Goal: Task Accomplishment & Management: Manage account settings

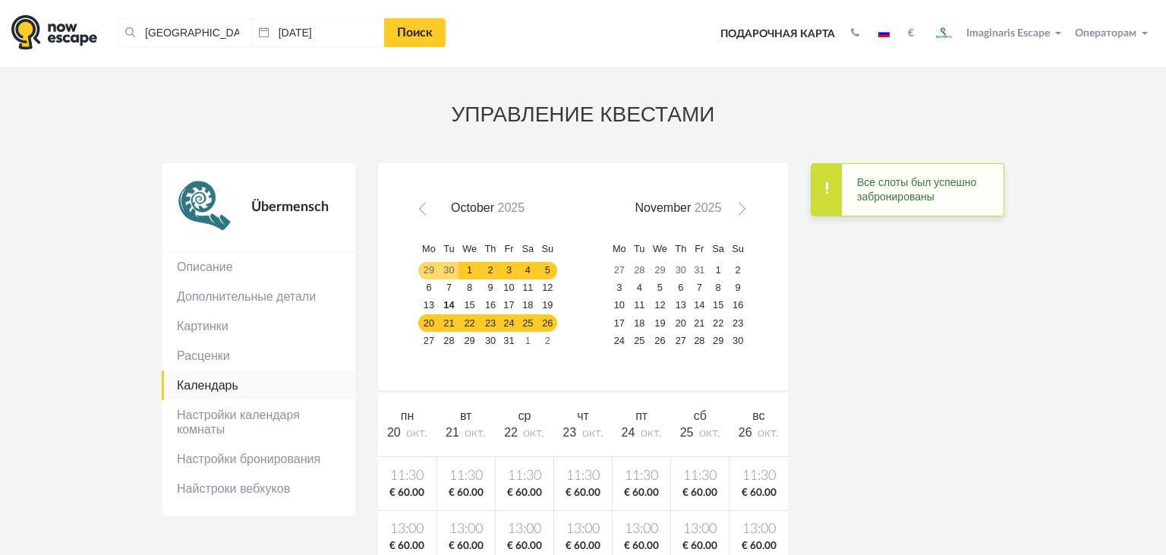
scroll to position [46, 0]
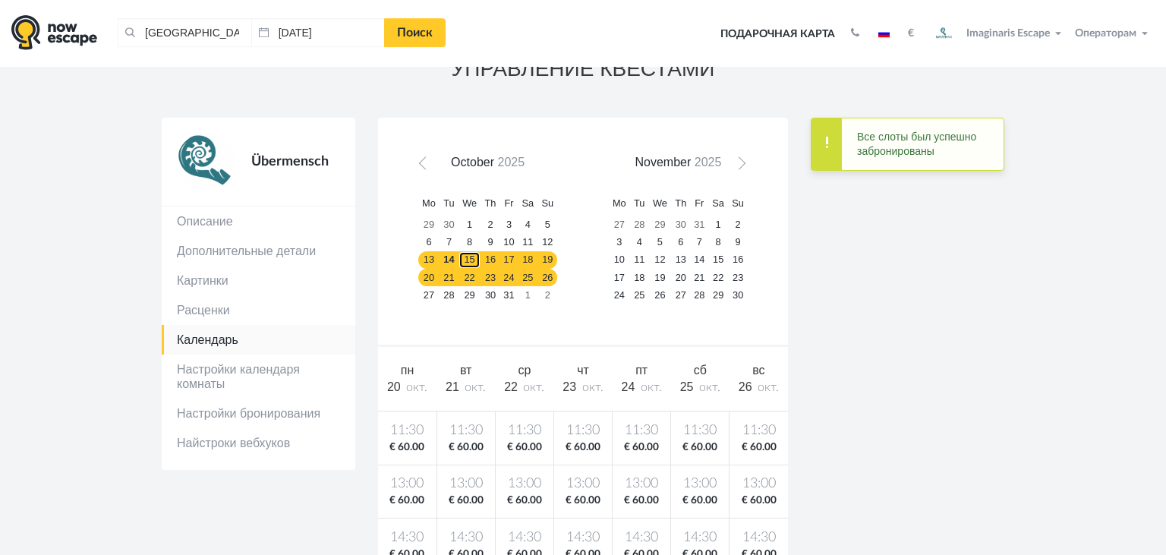
click at [468, 252] on link "15" at bounding box center [469, 259] width 23 height 17
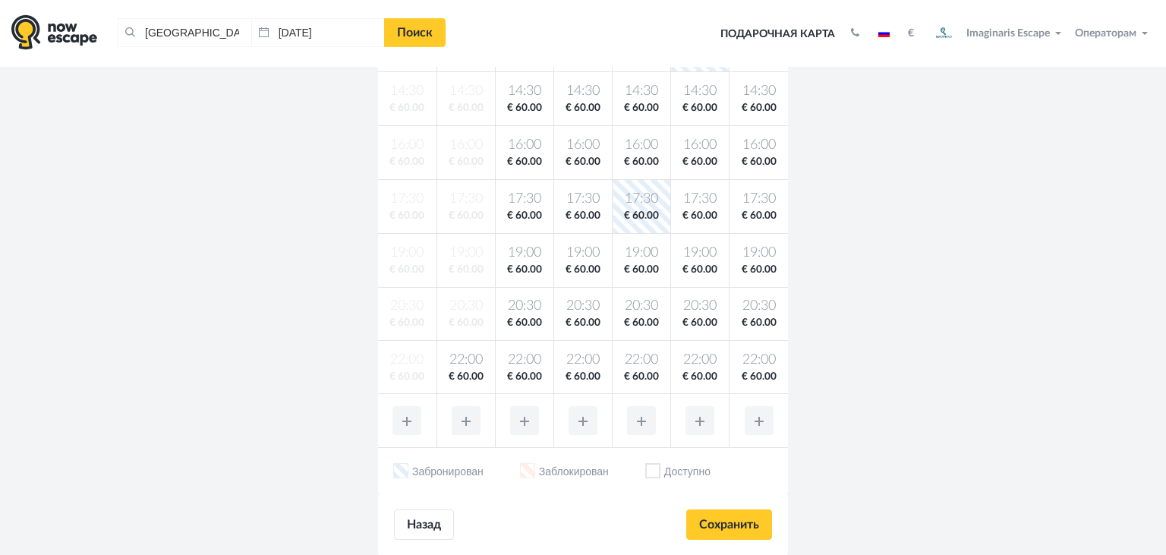
scroll to position [482, 0]
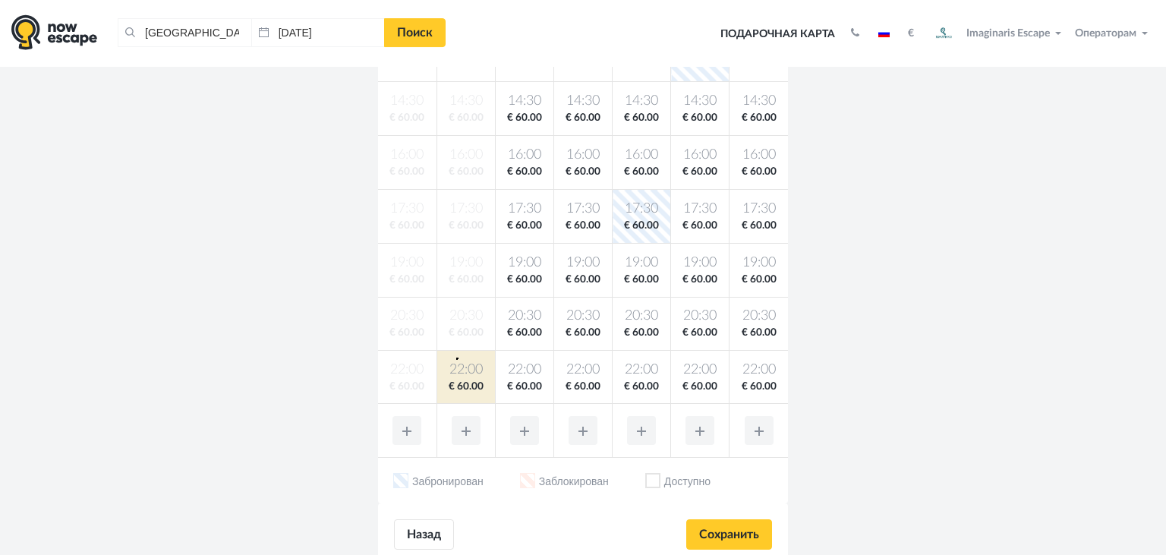
click at [456, 357] on td "22:00 € 60.00" at bounding box center [465, 377] width 58 height 53
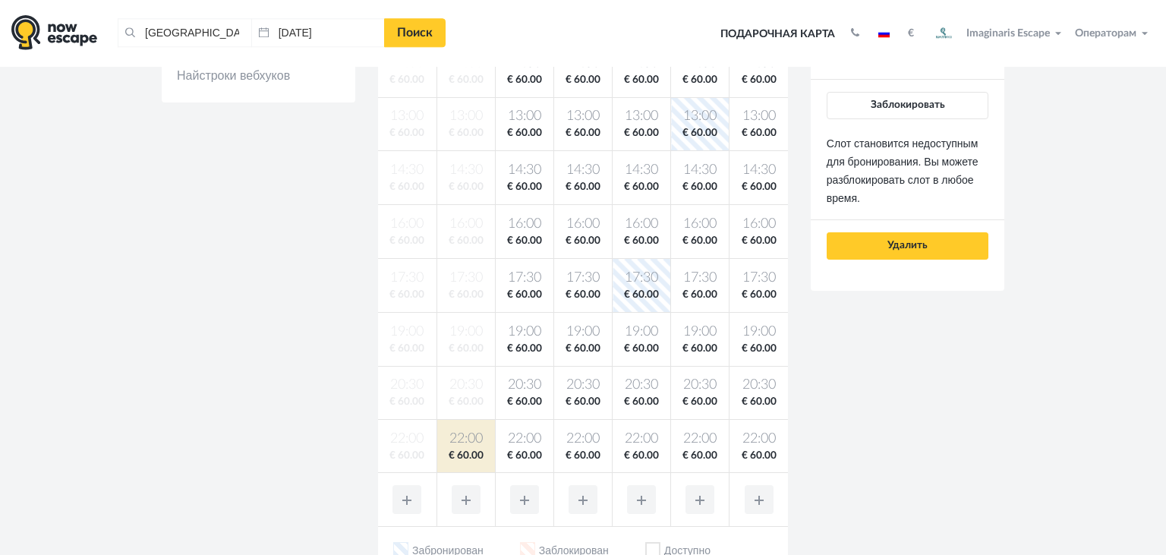
scroll to position [379, 0]
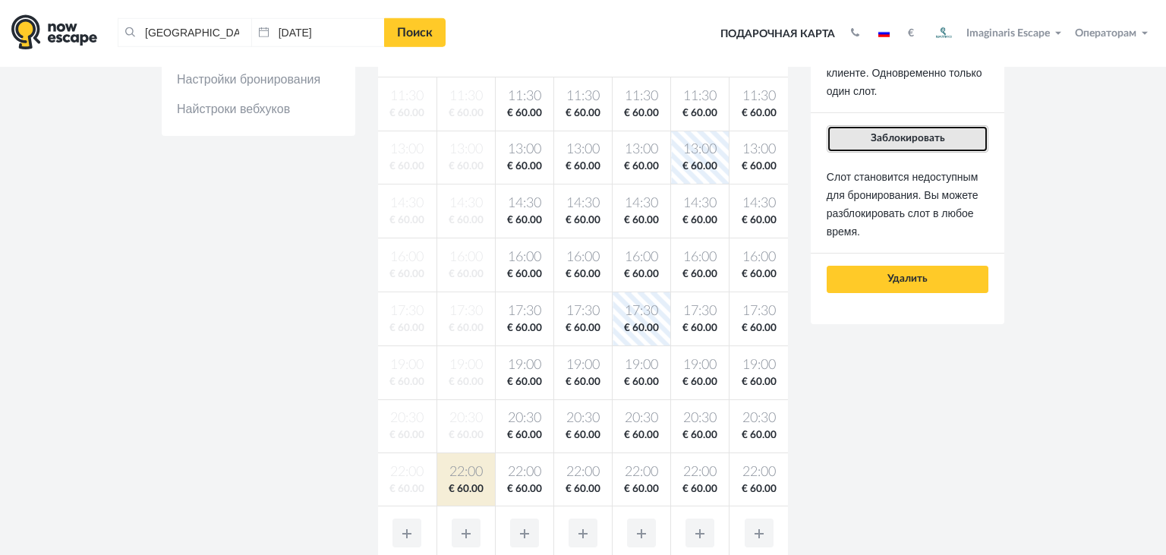
click at [911, 135] on span "Заблокировать" at bounding box center [907, 138] width 74 height 11
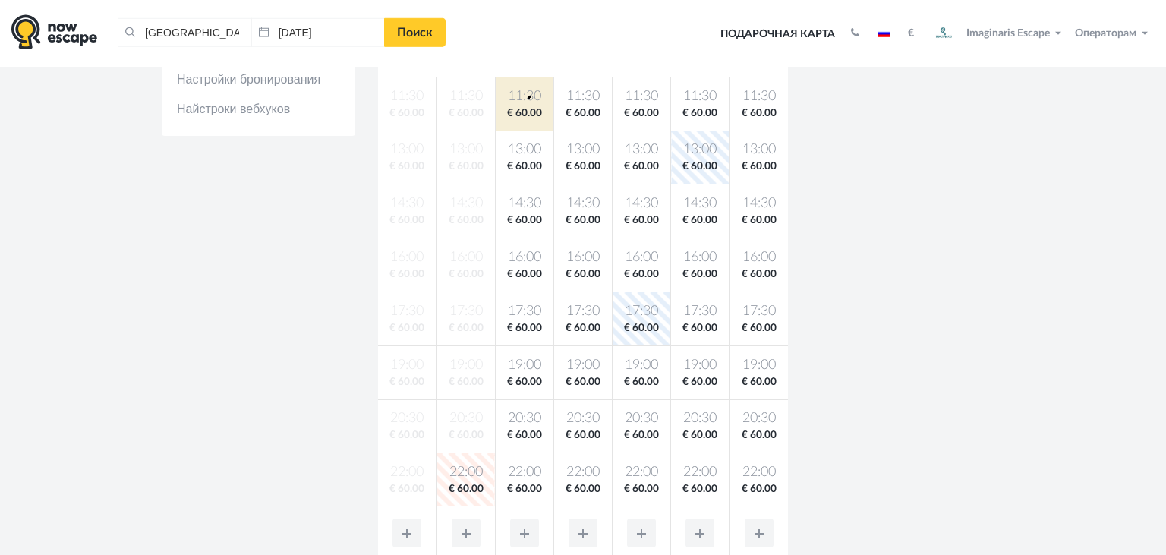
click at [528, 96] on span "11:30" at bounding box center [525, 96] width 52 height 19
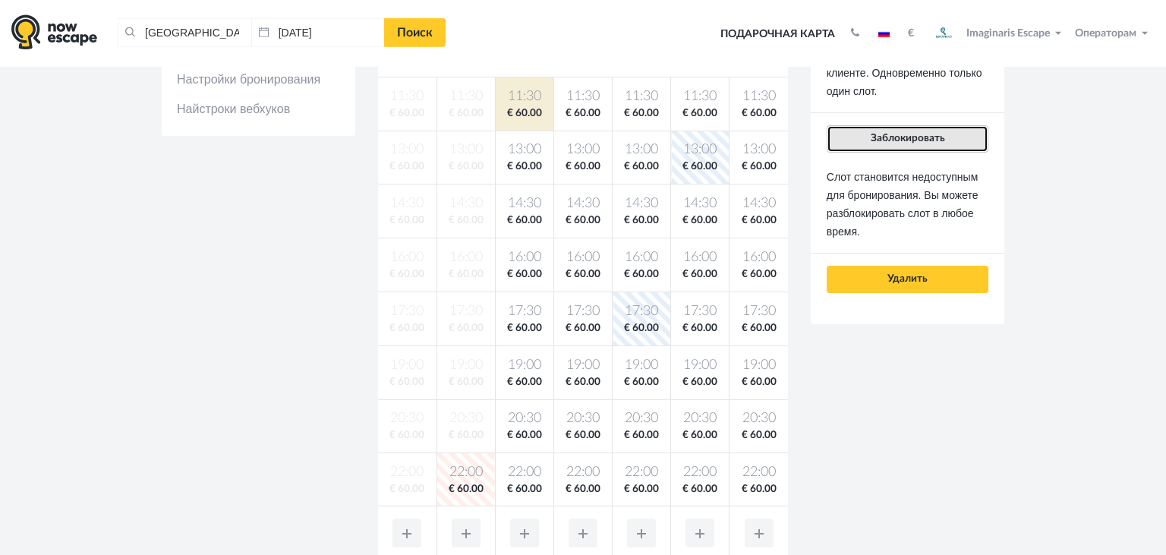
click at [892, 142] on span "Заблокировать" at bounding box center [907, 138] width 74 height 11
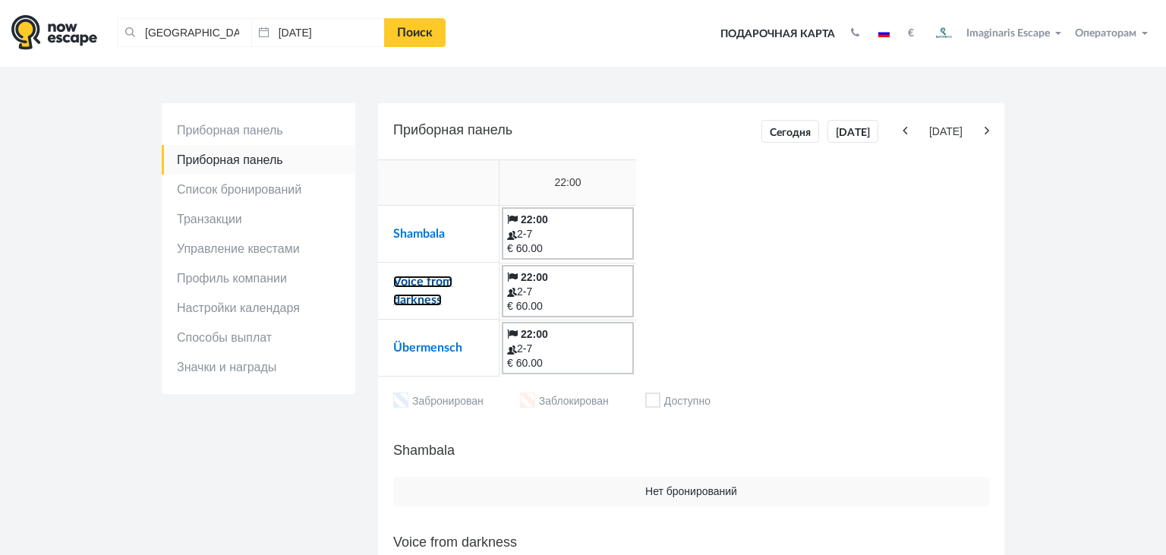
click at [404, 278] on link "Voice from darkness" at bounding box center [422, 290] width 59 height 30
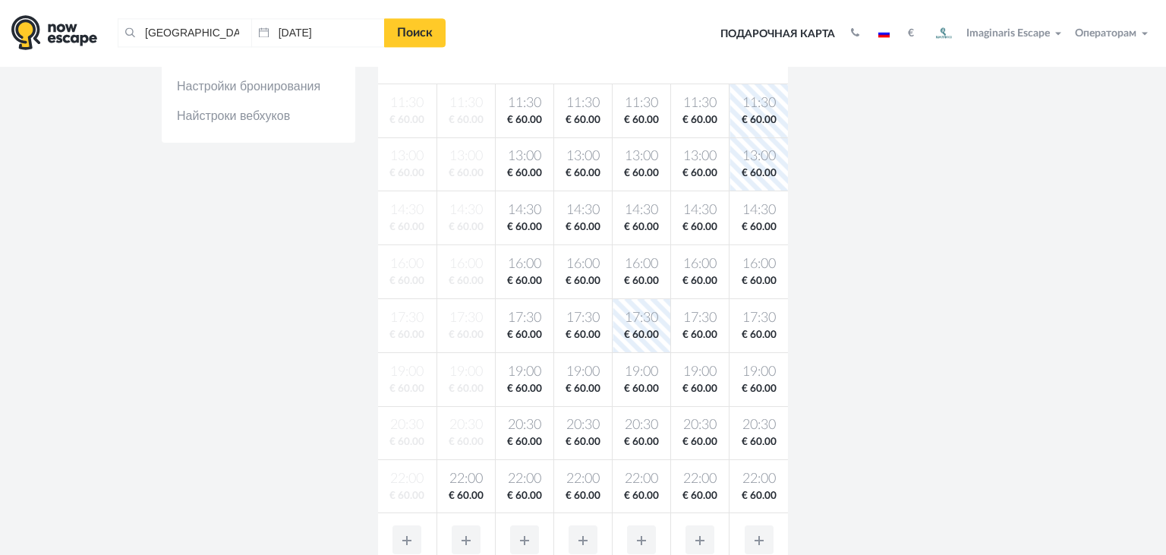
scroll to position [395, 0]
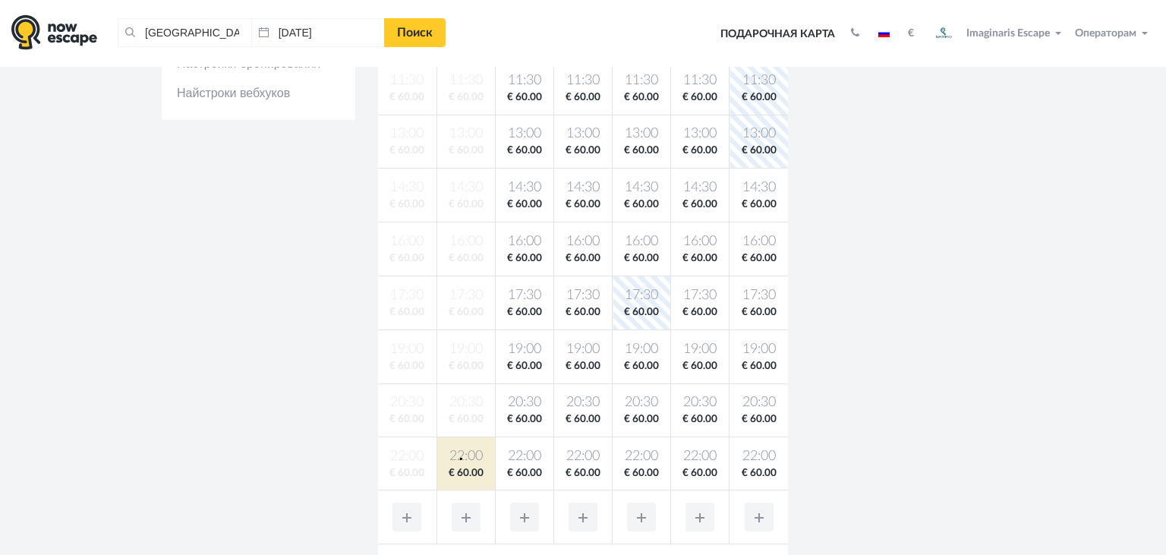
click at [460, 457] on span "22:00" at bounding box center [466, 456] width 52 height 19
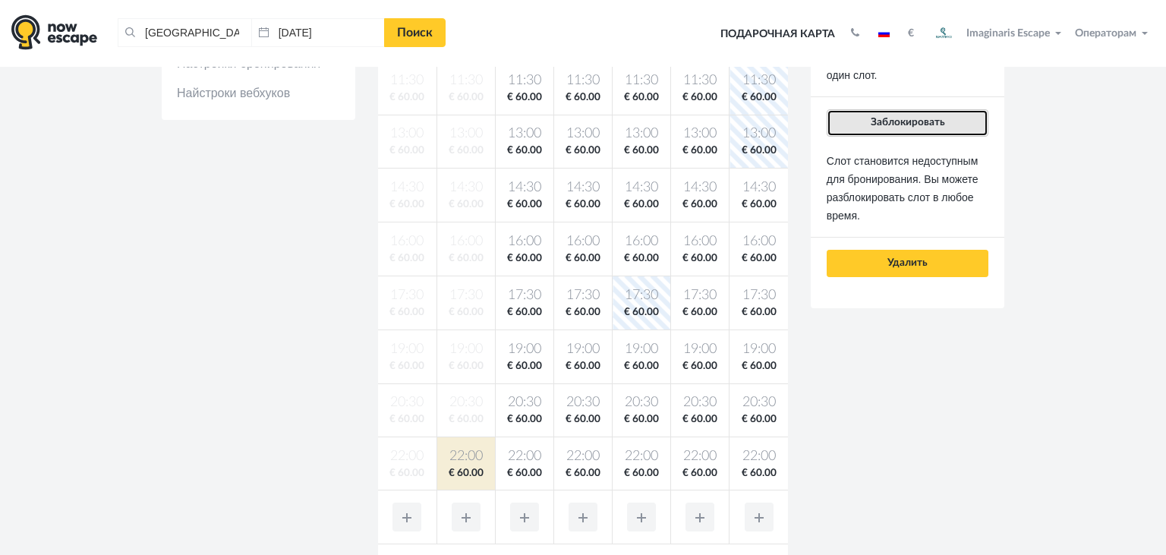
click at [924, 114] on button "Заблокировать" at bounding box center [907, 122] width 162 height 27
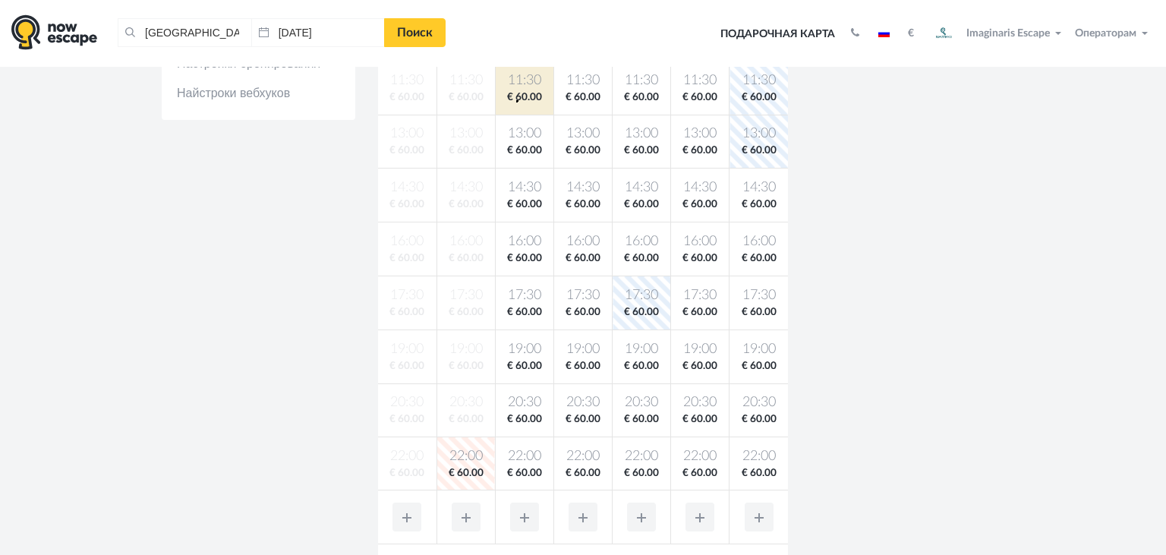
click at [516, 99] on span "€ 60.00" at bounding box center [525, 97] width 52 height 14
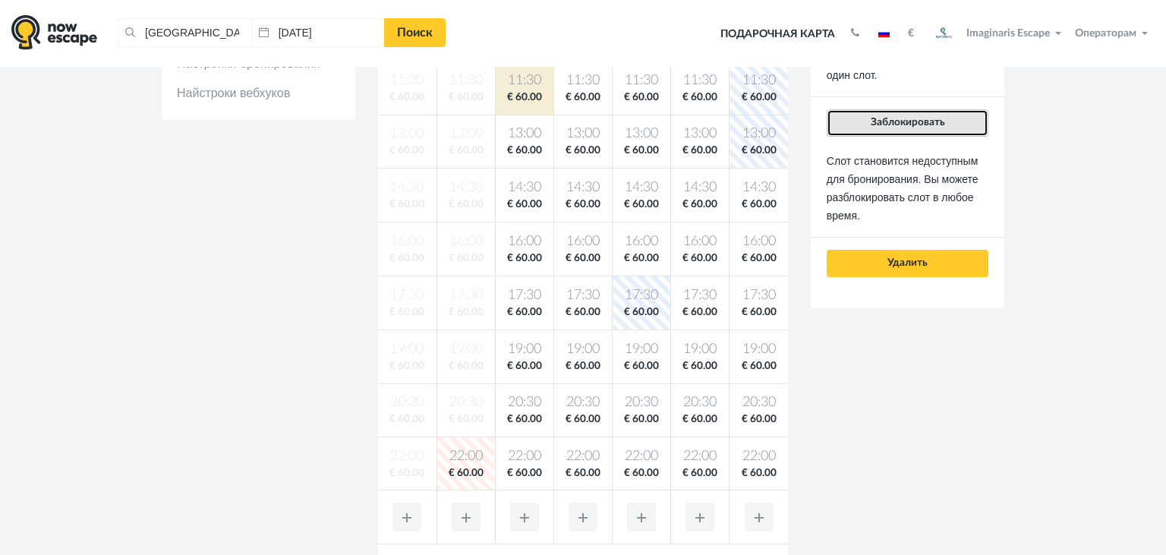
click at [861, 135] on button "Заблокировать" at bounding box center [907, 122] width 162 height 27
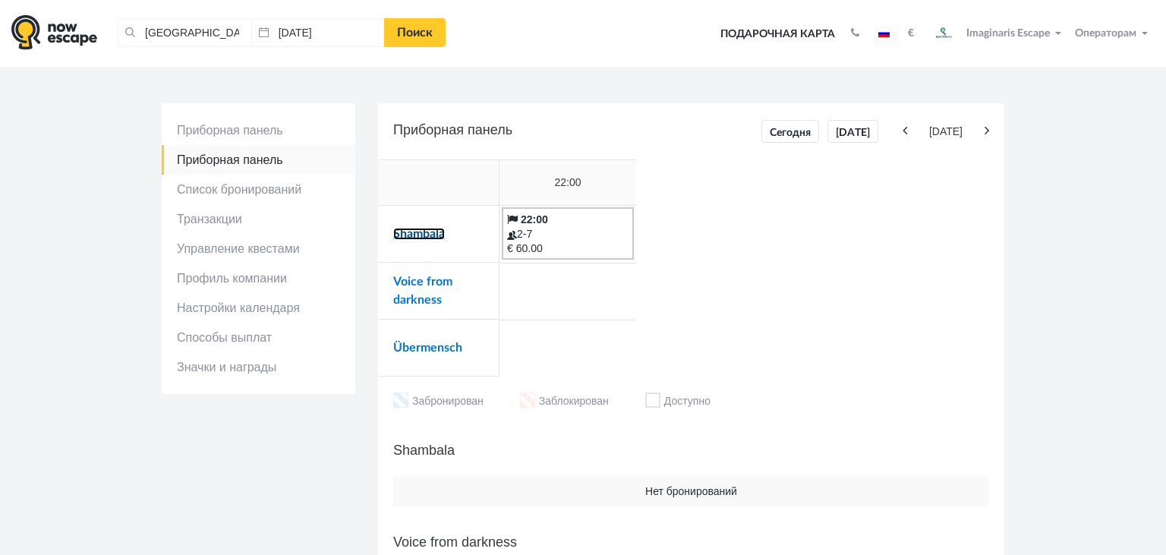
click at [408, 235] on link "Shambala" at bounding box center [419, 234] width 52 height 12
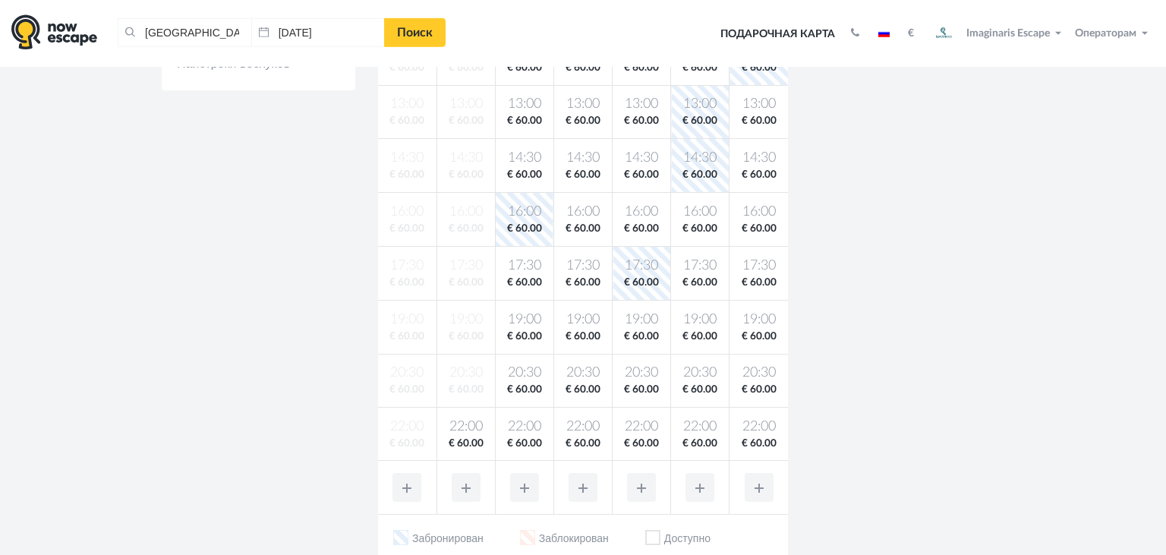
scroll to position [426, 0]
click at [444, 431] on span "22:00" at bounding box center [466, 426] width 52 height 19
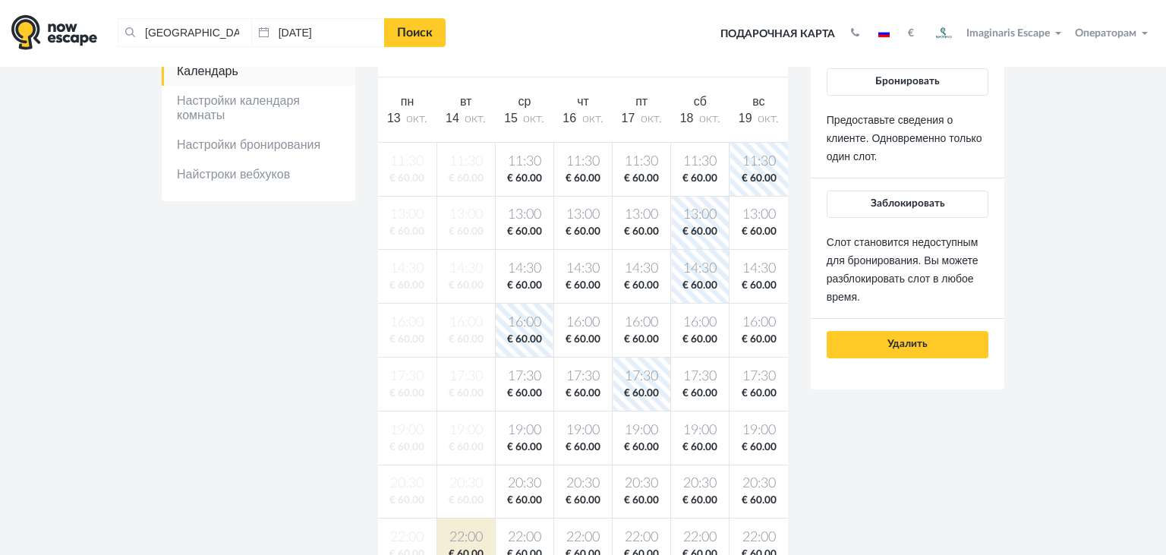
scroll to position [294, 0]
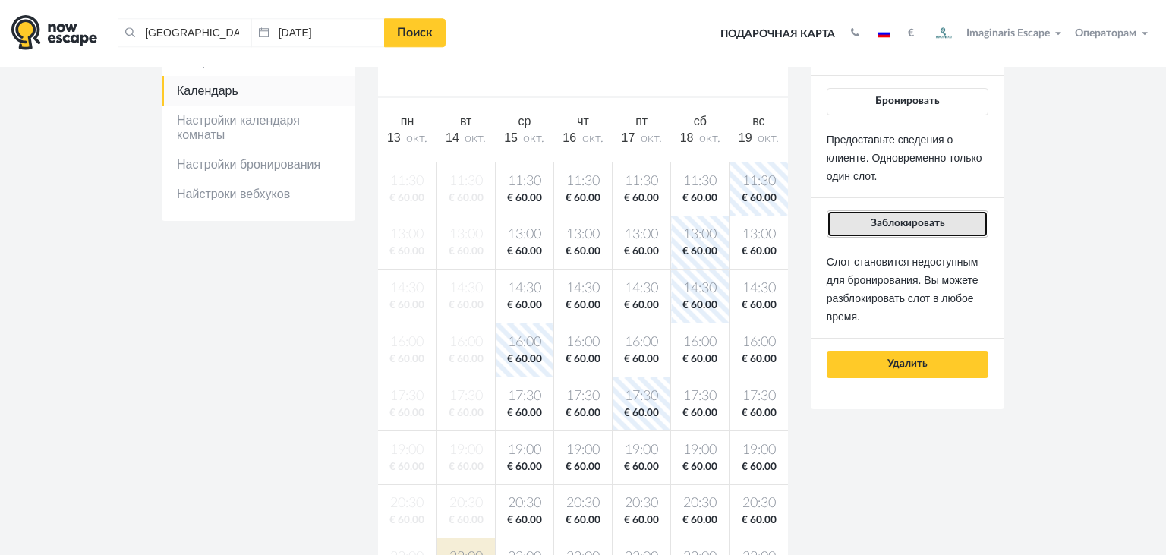
click at [883, 223] on span "Заблокировать" at bounding box center [907, 223] width 74 height 11
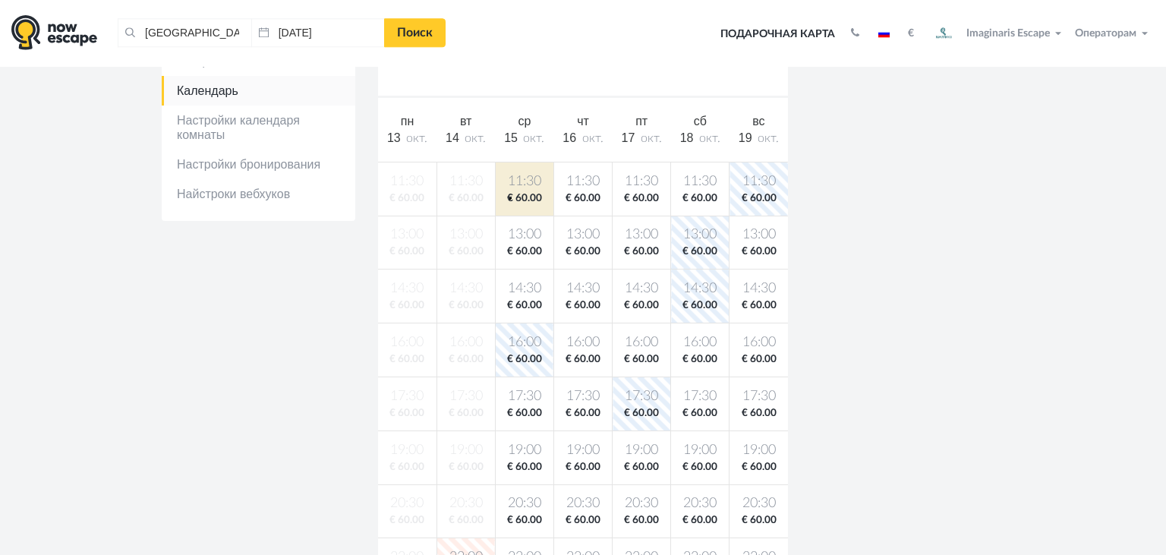
click at [509, 197] on span "€ 60.00" at bounding box center [525, 198] width 52 height 14
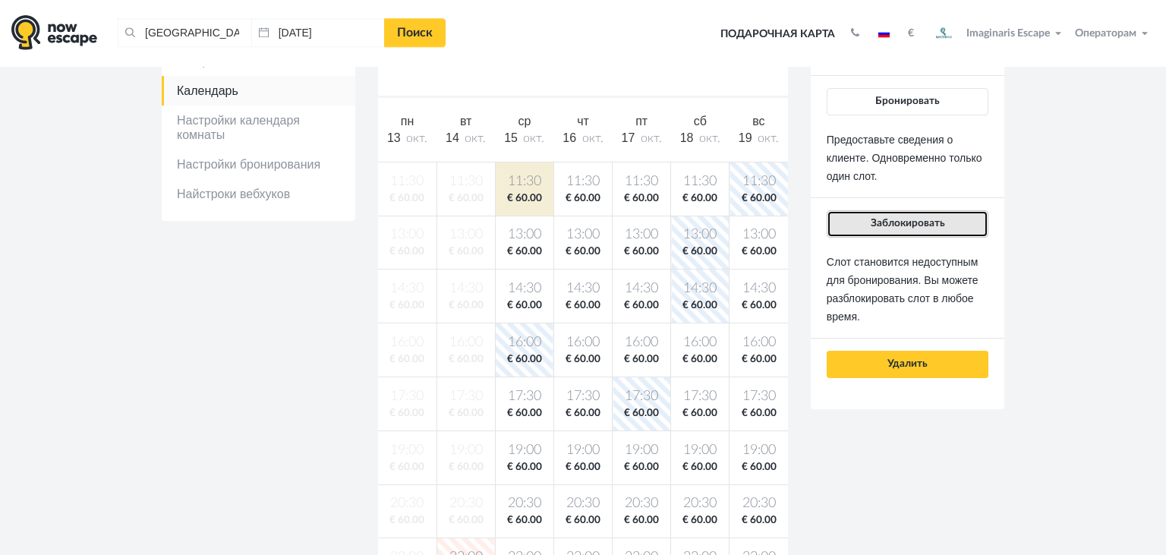
click at [843, 227] on button "Заблокировать" at bounding box center [907, 223] width 162 height 27
